Goal: Transaction & Acquisition: Purchase product/service

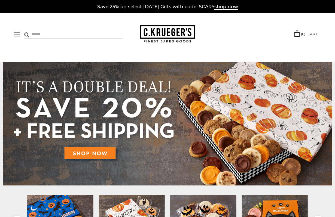
click at [26, 32] on input "Search" at bounding box center [56, 34] width 64 height 8
type input "********"
click at [108, 30] on input "******" at bounding box center [115, 33] width 15 height 7
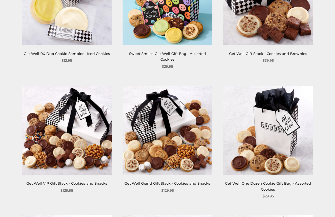
scroll to position [36, 0]
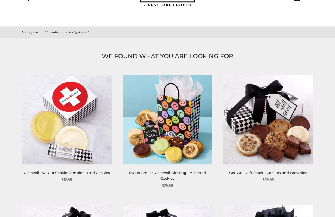
click at [123, 170] on div "Sweet Smiles Get Well Gift Bag - Assorted Cookies" at bounding box center [168, 176] width 90 height 12
click at [129, 171] on link "Sweet Smiles Get Well Gift Bag - Assorted Cookies" at bounding box center [167, 176] width 77 height 10
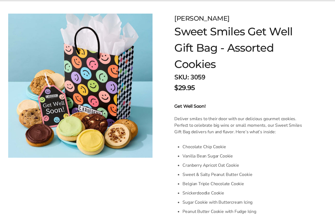
scroll to position [36, 0]
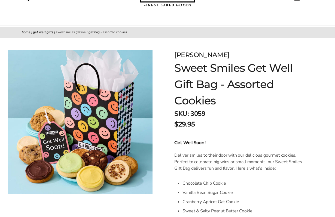
click at [260, 186] on li "Chocolate Chip Cookie" at bounding box center [244, 183] width 125 height 9
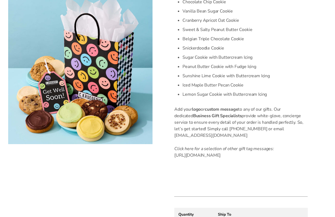
scroll to position [254, 0]
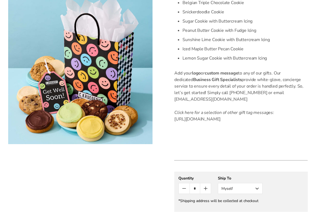
click at [207, 192] on icon "Count plus" at bounding box center [205, 188] width 7 height 7
click at [258, 194] on button "Myself" at bounding box center [240, 188] width 45 height 11
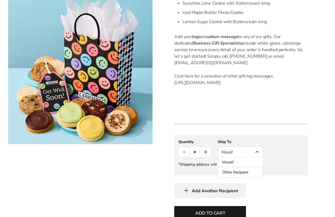
click at [243, 177] on button "Other Recipient" at bounding box center [240, 172] width 44 height 10
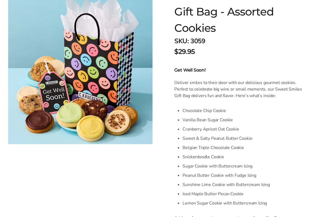
scroll to position [73, 0]
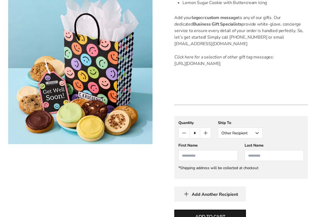
scroll to position [327, 0]
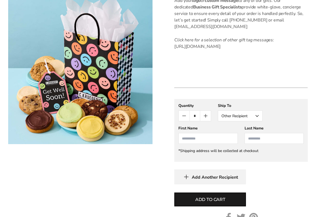
click at [183, 119] on icon "Count minus" at bounding box center [184, 116] width 7 height 7
type input "*"
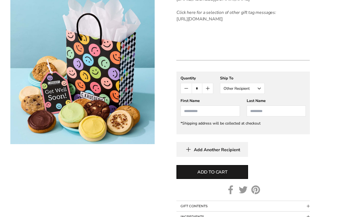
scroll to position [399, 0]
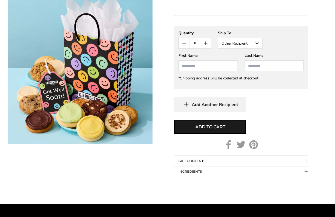
click at [253, 48] on button "Other Recipient" at bounding box center [240, 43] width 45 height 11
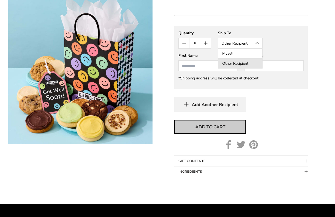
click at [212, 130] on span "Add to cart" at bounding box center [210, 127] width 30 height 7
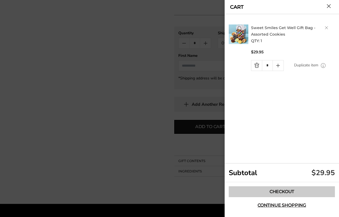
click at [275, 192] on link "Checkout" at bounding box center [282, 191] width 106 height 11
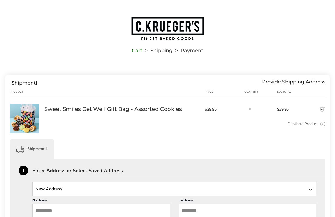
click at [158, 27] on img "Go to home page" at bounding box center [168, 29] width 74 height 24
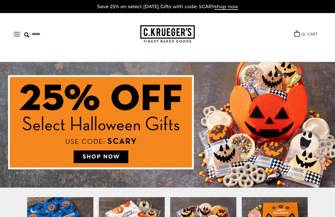
click at [97, 154] on img at bounding box center [167, 125] width 335 height 126
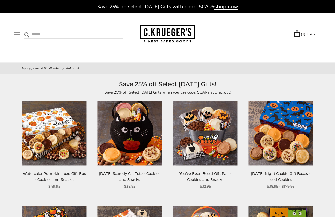
click at [53, 37] on input "Search" at bounding box center [56, 34] width 64 height 8
type input "********"
click at [109, 33] on input "******" at bounding box center [115, 33] width 15 height 7
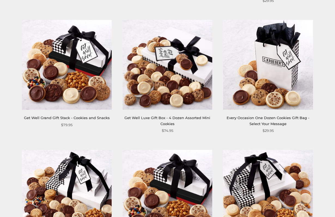
scroll to position [363, 0]
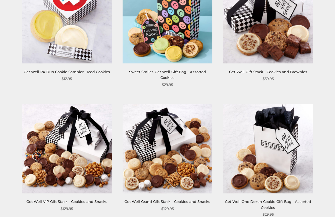
scroll to position [36, 0]
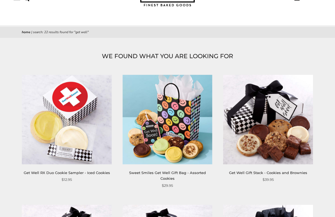
click at [127, 170] on div "Sweet Smiles Get Well Gift Bag - Assorted Cookies" at bounding box center [168, 176] width 90 height 12
click at [133, 102] on img at bounding box center [168, 120] width 90 height 90
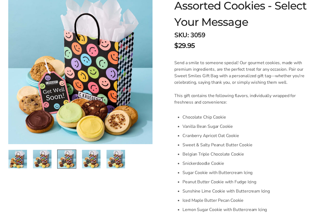
scroll to position [290, 0]
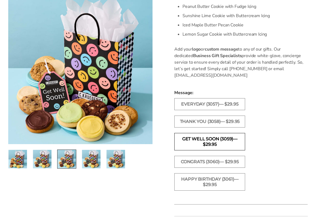
click at [200, 144] on label "Get Well Soon (3059)— $29.95" at bounding box center [209, 141] width 71 height 17
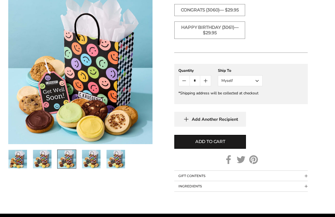
scroll to position [399, 0]
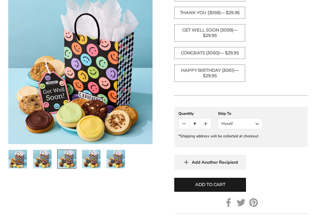
click at [204, 166] on button "Add Another Recipient" at bounding box center [210, 162] width 72 height 15
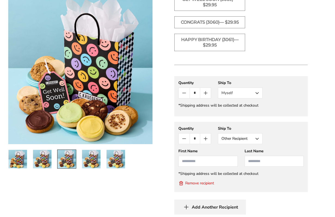
scroll to position [441, 0]
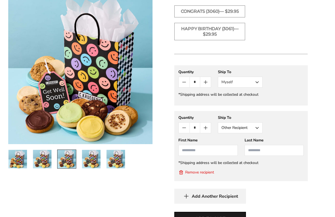
click at [209, 154] on input "First Name" at bounding box center [207, 150] width 59 height 11
type input "**********"
type input "********"
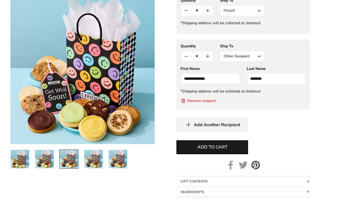
scroll to position [514, 0]
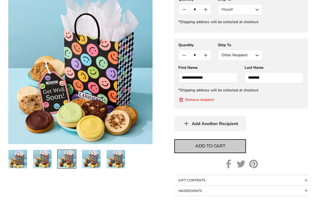
click at [220, 144] on span "Add to cart" at bounding box center [210, 146] width 30 height 7
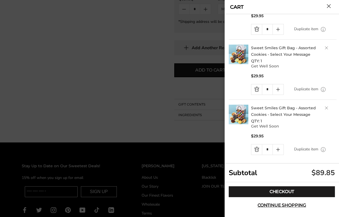
scroll to position [38, 0]
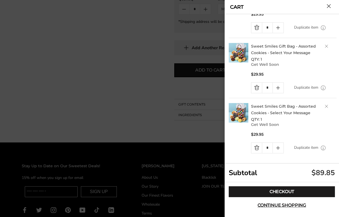
click at [325, 46] on link "Delete product" at bounding box center [326, 46] width 3 height 3
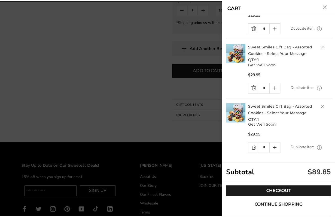
scroll to position [0, 0]
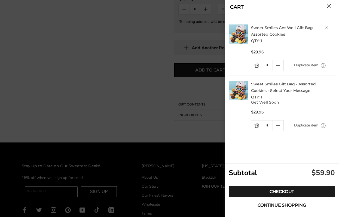
click at [328, 27] on link "Delete product" at bounding box center [326, 27] width 3 height 3
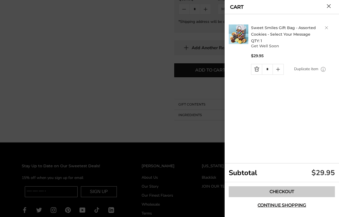
click at [271, 191] on link "Checkout" at bounding box center [282, 191] width 106 height 11
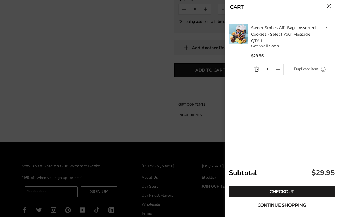
click at [328, 4] on button "Close cart" at bounding box center [329, 6] width 4 height 4
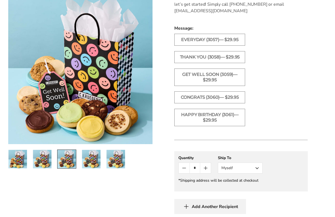
scroll to position [187, 0]
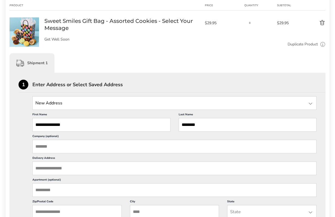
scroll to position [109, 0]
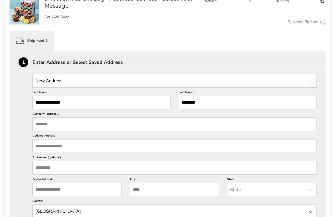
click at [59, 148] on input "Delivery Address" at bounding box center [174, 146] width 284 height 14
click at [50, 141] on input "Delivery Address" at bounding box center [174, 146] width 284 height 14
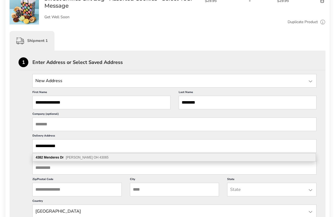
click at [66, 159] on span "Powell OH 43065" at bounding box center [87, 158] width 43 height 4
type input "**********"
type input "******"
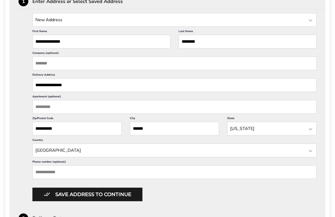
scroll to position [182, 0]
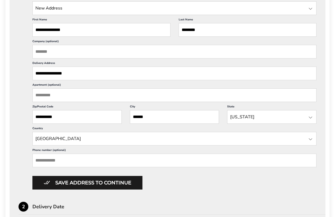
click at [54, 160] on input "Phone number (optional)" at bounding box center [174, 161] width 284 height 14
type input "**********"
click at [236, 190] on div "**********" at bounding box center [168, 178] width 298 height 387
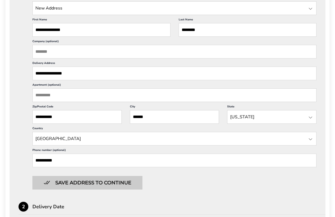
click at [68, 182] on button "Save address to continue" at bounding box center [87, 183] width 110 height 14
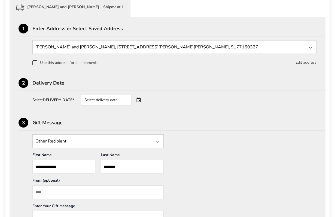
scroll to position [145, 0]
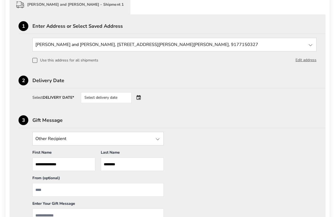
click at [90, 96] on div "Select delivery date" at bounding box center [106, 97] width 51 height 11
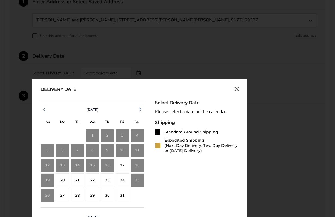
scroll to position [182, 0]
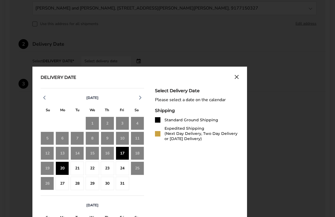
click at [121, 152] on div "17" at bounding box center [122, 153] width 13 height 13
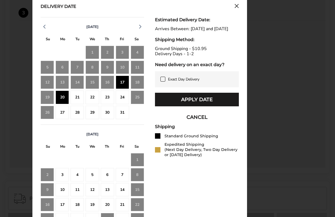
scroll to position [254, 0]
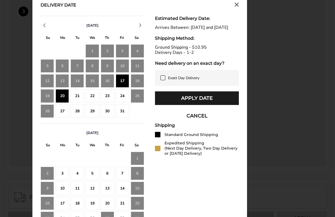
click at [161, 80] on icon at bounding box center [163, 78] width 4 height 4
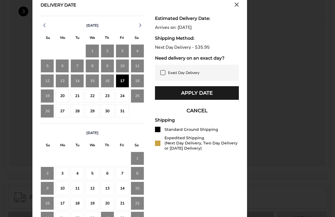
click at [163, 73] on icon at bounding box center [162, 73] width 2 height 2
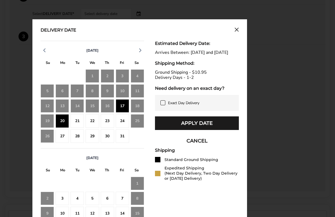
scroll to position [218, 0]
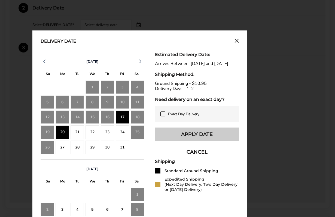
click at [189, 140] on button "Apply Date" at bounding box center [197, 135] width 84 height 14
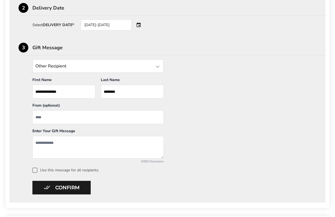
click at [139, 23] on div "10/17/2025-10/20/2025" at bounding box center [114, 25] width 66 height 11
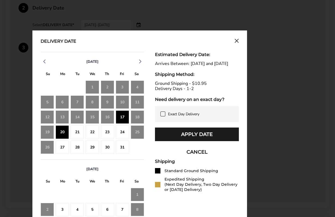
scroll to position [254, 0]
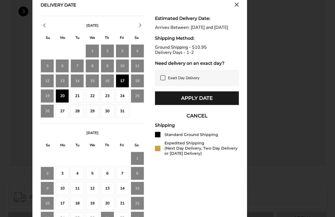
click at [122, 80] on div "17" at bounding box center [122, 80] width 13 height 13
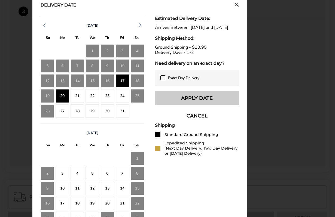
click at [187, 104] on button "Apply Date" at bounding box center [197, 98] width 84 height 14
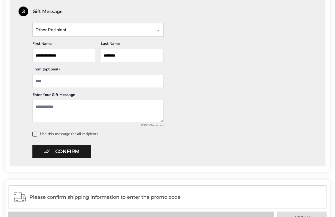
click at [83, 82] on input "From" at bounding box center [97, 81] width 131 height 14
type input "**********"
click at [72, 112] on textarea "Add a message" at bounding box center [97, 111] width 131 height 23
click at [132, 104] on textarea "**********" at bounding box center [97, 111] width 131 height 23
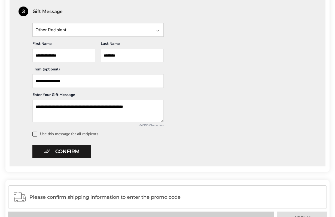
click at [148, 107] on textarea "**********" at bounding box center [97, 111] width 131 height 23
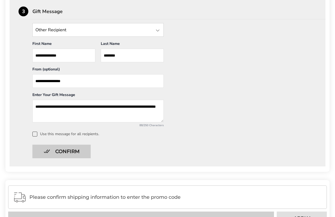
type textarea "**********"
click at [59, 151] on button "Confirm" at bounding box center [61, 152] width 58 height 14
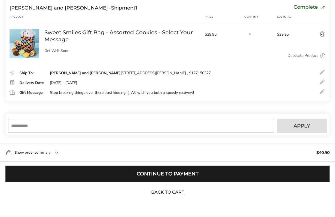
click at [86, 124] on input "text" at bounding box center [141, 126] width 266 height 14
type input "******"
click at [302, 128] on span "Apply" at bounding box center [301, 126] width 17 height 5
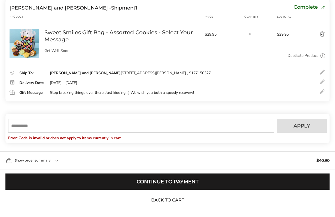
click at [30, 128] on input "text" at bounding box center [141, 126] width 266 height 14
type input "********"
click at [293, 124] on button "Apply" at bounding box center [302, 126] width 50 height 14
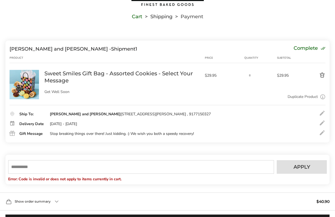
scroll to position [0, 0]
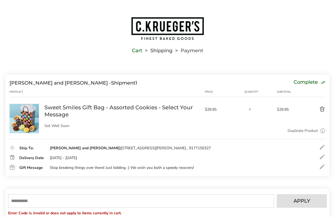
drag, startPoint x: 109, startPoint y: 117, endPoint x: 104, endPoint y: 107, distance: 11.6
click at [109, 117] on link "Sweet Smiles Gift Bag - Assorted Cookies - Select Your Message" at bounding box center [121, 111] width 155 height 14
type textarea "**********"
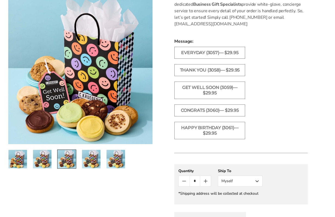
scroll to position [327, 0]
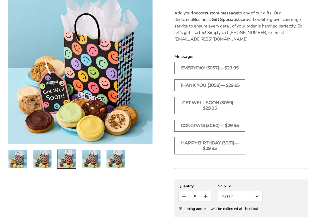
click at [149, 182] on div "Facebook Pinterest Twitter" at bounding box center [167, 27] width 335 height 560
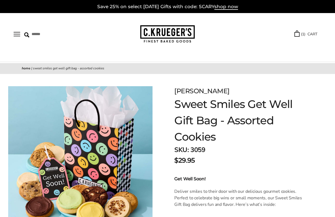
click at [0, 0] on link "Select Your Cookies" at bounding box center [0, 0] width 0 height 0
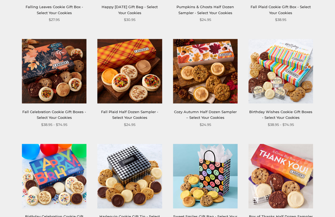
scroll to position [399, 0]
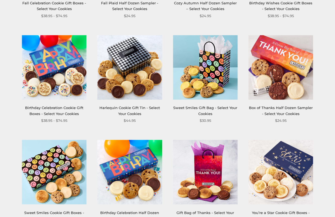
click at [204, 116] on link "Sweet Smiles Gift Bag - Select Your Cookies" at bounding box center [205, 111] width 64 height 10
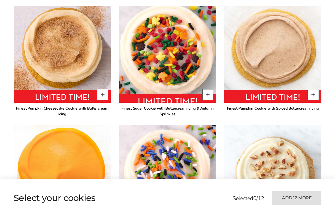
click at [207, 96] on button "Quantity button plus" at bounding box center [207, 94] width 11 height 11
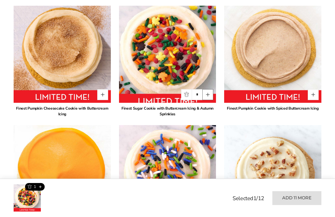
click at [207, 96] on button "Quantity button plus" at bounding box center [207, 94] width 11 height 11
type input "*"
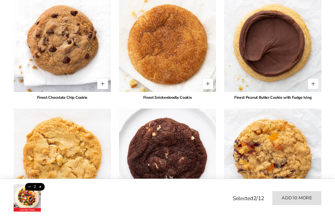
scroll to position [813, 0]
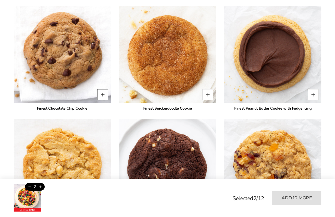
click at [103, 94] on button "Quantity button plus" at bounding box center [102, 94] width 11 height 11
type input "*"
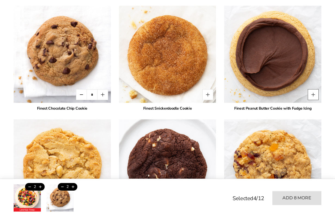
click at [311, 95] on button "Quantity button plus" at bounding box center [313, 94] width 11 height 11
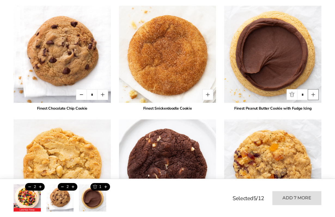
click at [311, 95] on button "Quantity button plus" at bounding box center [313, 94] width 11 height 11
type input "*"
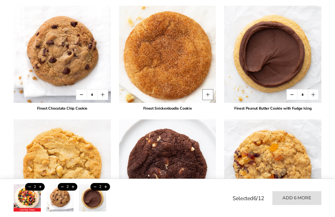
click at [207, 95] on button "Quantity button plus" at bounding box center [207, 94] width 11 height 11
type input "*"
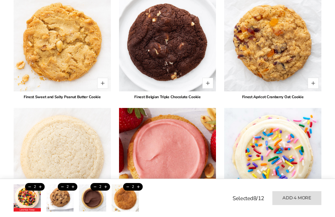
scroll to position [922, 0]
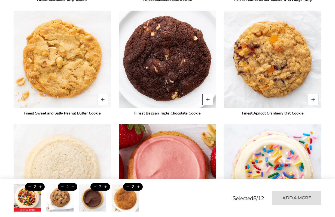
click at [207, 99] on button "Quantity button plus" at bounding box center [207, 99] width 11 height 11
type input "*"
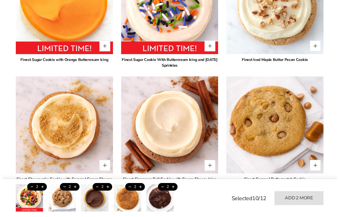
scroll to position [486, 0]
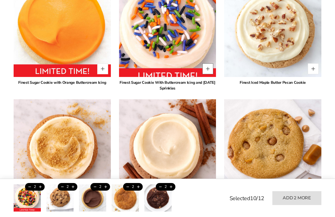
click at [207, 68] on button "Quantity button plus" at bounding box center [207, 68] width 11 height 11
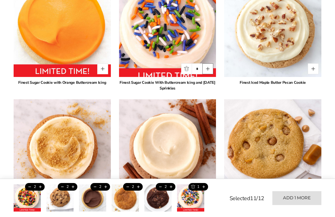
click at [207, 68] on button "Quantity button plus" at bounding box center [207, 68] width 11 height 11
type input "*"
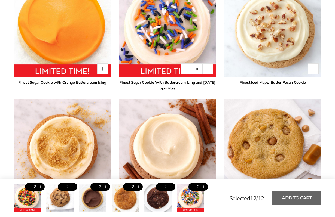
click at [299, 196] on button "Add to cart" at bounding box center [296, 198] width 49 height 14
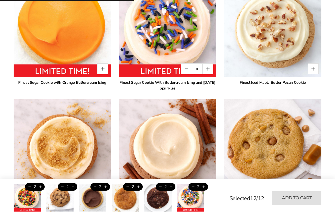
type input "*"
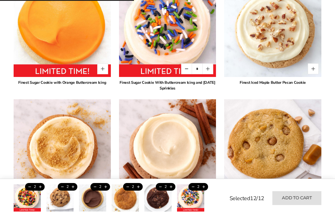
type input "*"
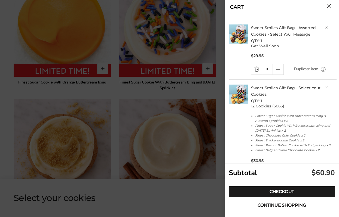
click at [323, 25] on h2 "Sweet Smiles Gift Bag - Assorted Cookies - Select Your Message QTY: 1" at bounding box center [293, 35] width 85 height 20
click at [325, 27] on link "Delete product" at bounding box center [326, 27] width 3 height 3
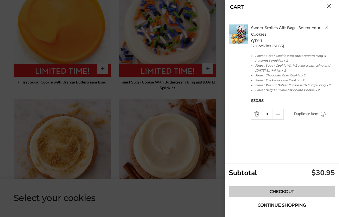
click at [276, 191] on link "Checkout" at bounding box center [282, 191] width 106 height 11
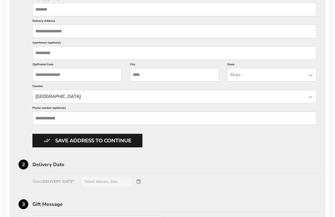
scroll to position [107, 0]
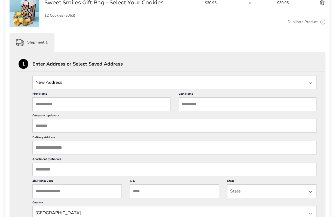
click at [62, 82] on input "State" at bounding box center [174, 83] width 284 height 14
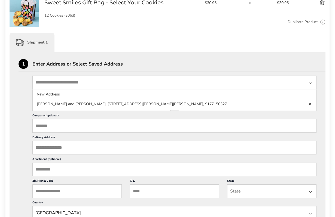
click at [186, 103] on li "Morgan and Jase McDonald, 4382 Menderes Dr, Powell, OH, 43065-6021, United Stat…" at bounding box center [174, 104] width 283 height 10
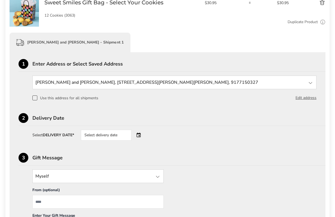
click at [99, 136] on div "Select delivery date" at bounding box center [106, 135] width 51 height 11
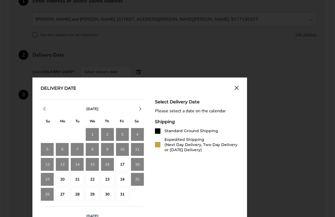
scroll to position [179, 0]
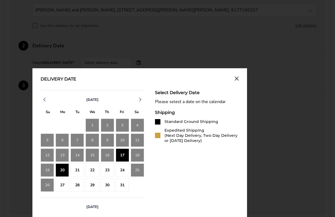
click at [123, 155] on div "17" at bounding box center [122, 155] width 13 height 13
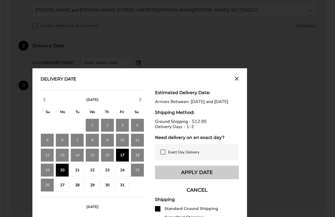
click at [197, 175] on button "Apply Date" at bounding box center [197, 173] width 84 height 14
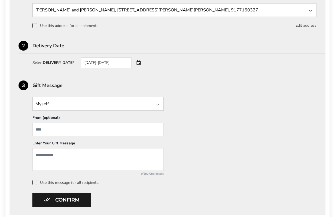
click at [103, 102] on input "State" at bounding box center [97, 104] width 131 height 14
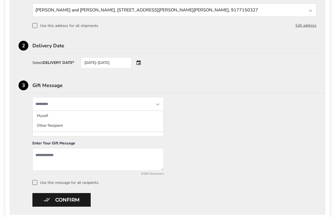
click at [210, 108] on div "Myself Myself Other Recipient From (optional) Enter Your Gift Message 0/250 Cha…" at bounding box center [168, 141] width 298 height 88
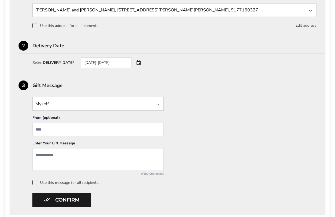
click at [84, 106] on input "State" at bounding box center [97, 104] width 131 height 14
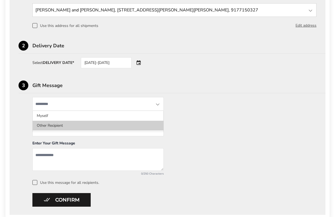
click at [37, 127] on li "Other Recipient" at bounding box center [98, 126] width 131 height 10
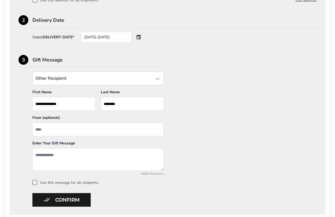
scroll to position [216, 0]
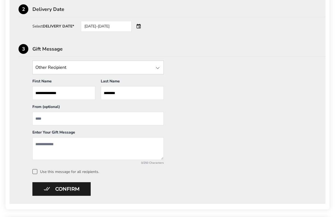
click at [69, 117] on input "From" at bounding box center [97, 119] width 131 height 14
type input "**********"
type textarea "**********"
click at [38, 171] on label "Use this message for all recipients." at bounding box center [174, 171] width 284 height 5
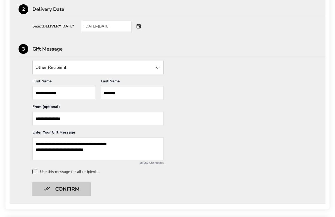
click at [60, 191] on button "Confirm" at bounding box center [61, 189] width 58 height 14
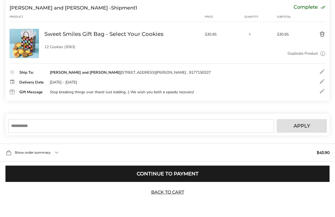
click at [106, 124] on input "text" at bounding box center [141, 126] width 266 height 14
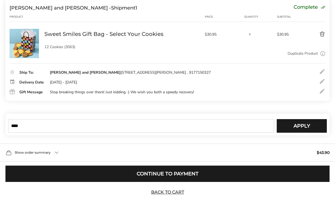
click at [108, 124] on input "****" at bounding box center [141, 126] width 266 height 14
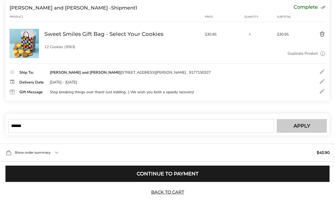
type input "******"
click at [294, 127] on span "Apply" at bounding box center [301, 126] width 17 height 5
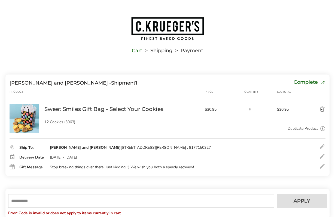
scroll to position [83, 0]
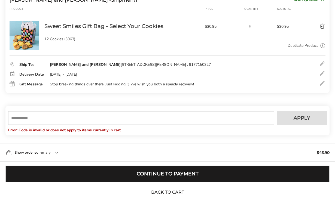
click at [165, 173] on button "Continue to Payment" at bounding box center [167, 174] width 324 height 16
